Goal: Information Seeking & Learning: Learn about a topic

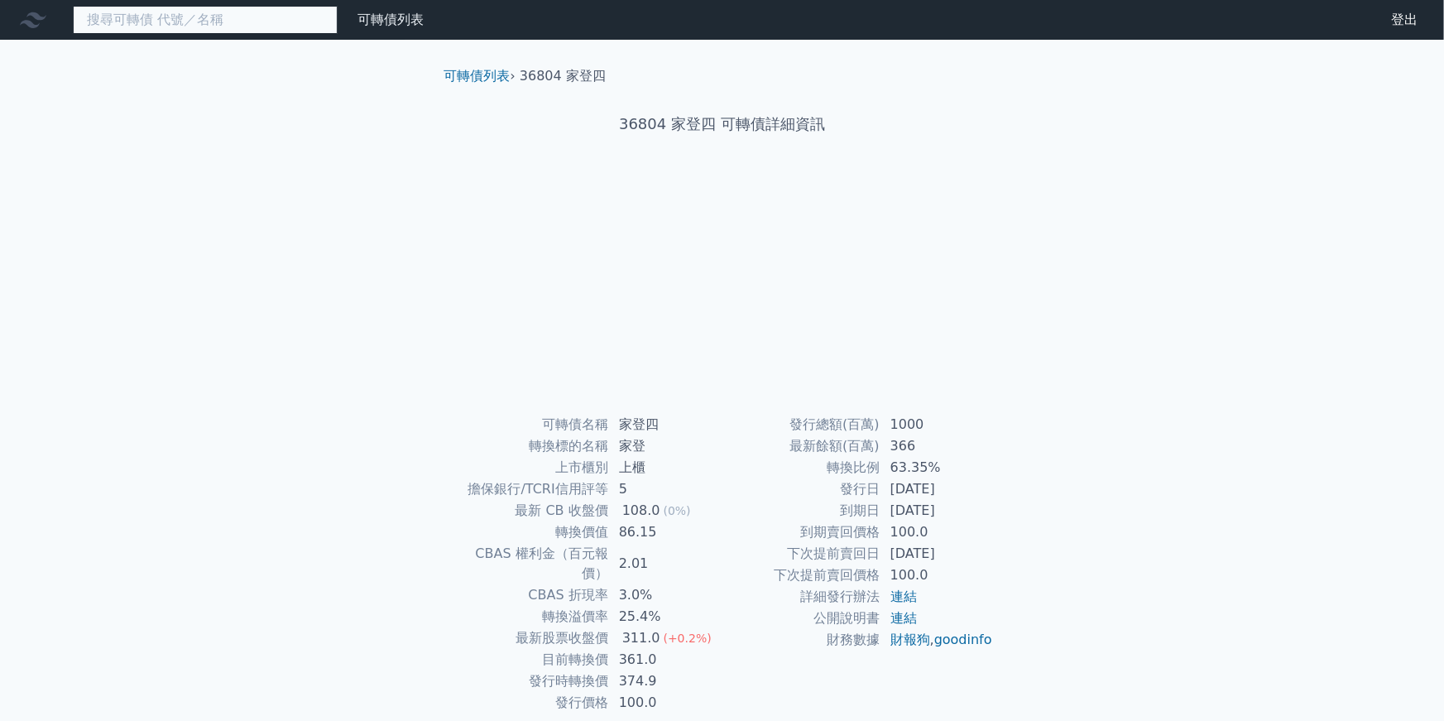
click at [228, 19] on input at bounding box center [205, 20] width 265 height 28
click at [387, 26] on link "可轉債列表" at bounding box center [390, 20] width 66 height 16
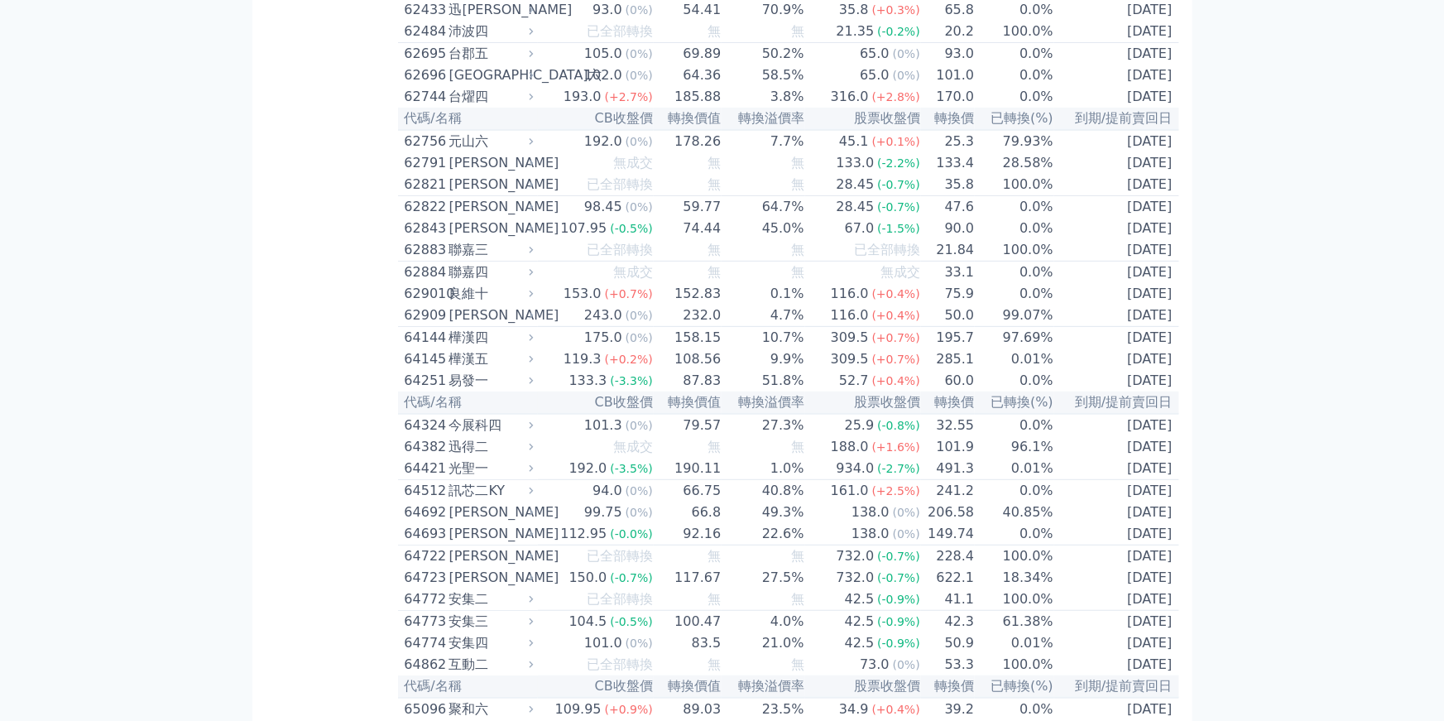
scroll to position [6558, 0]
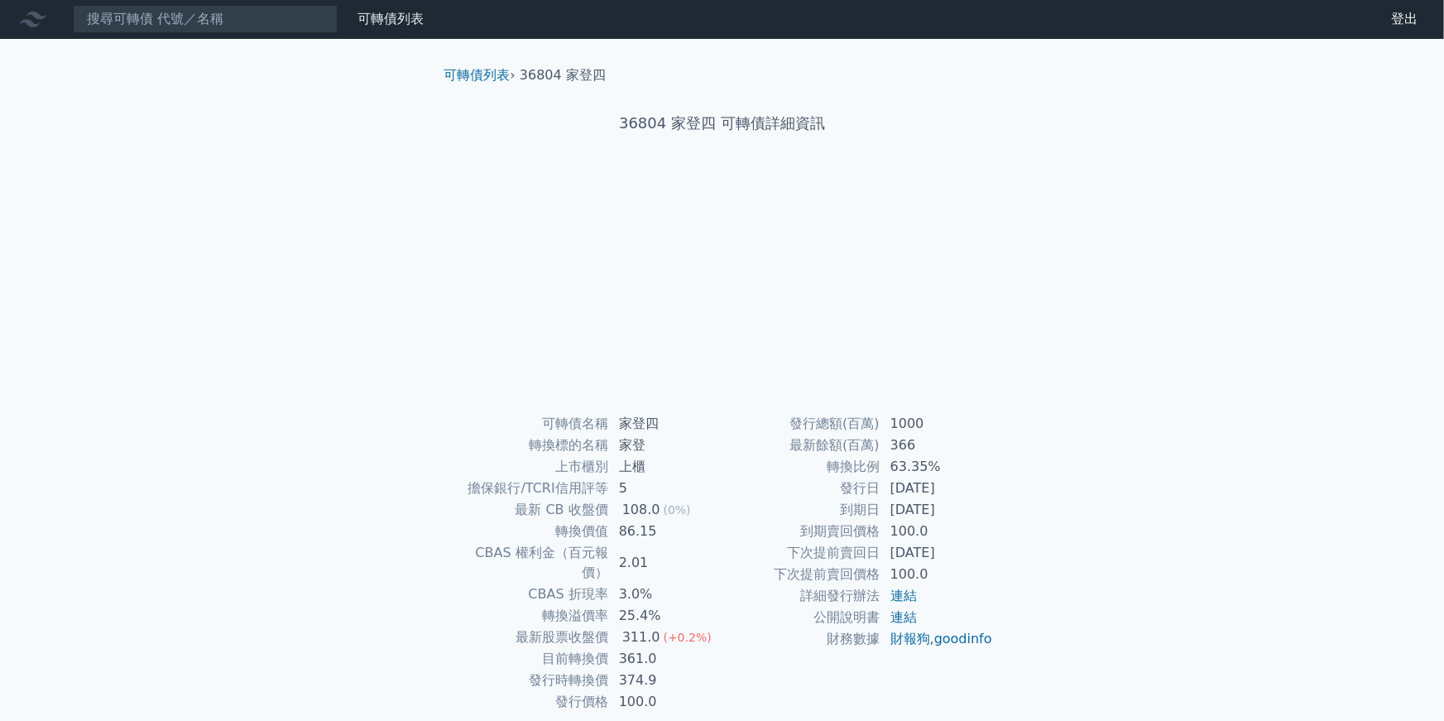
scroll to position [45, 0]
